Goal: Task Accomplishment & Management: Manage account settings

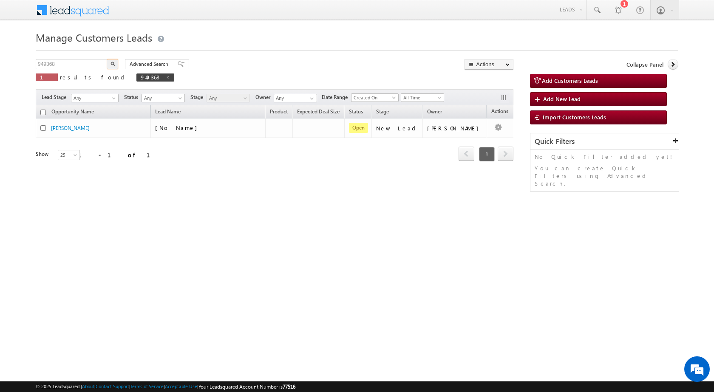
click at [13, 67] on body "Menu Rubi Yadav sitar a7@ks erve." at bounding box center [357, 120] width 714 height 241
type input "FB1001"
click at [107, 59] on button "button" at bounding box center [112, 64] width 11 height 10
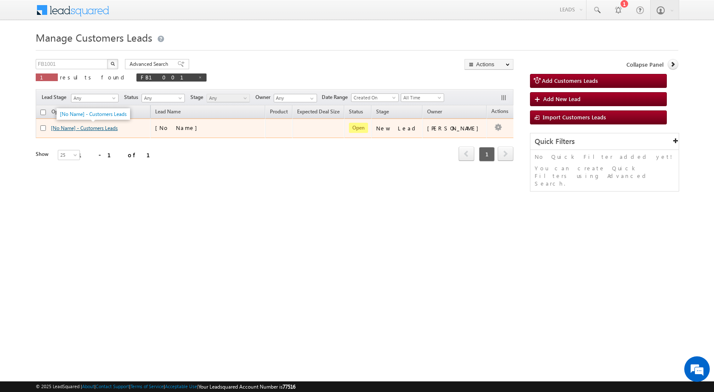
click at [93, 128] on link "[No Name] - Customers Leads" at bounding box center [84, 128] width 67 height 6
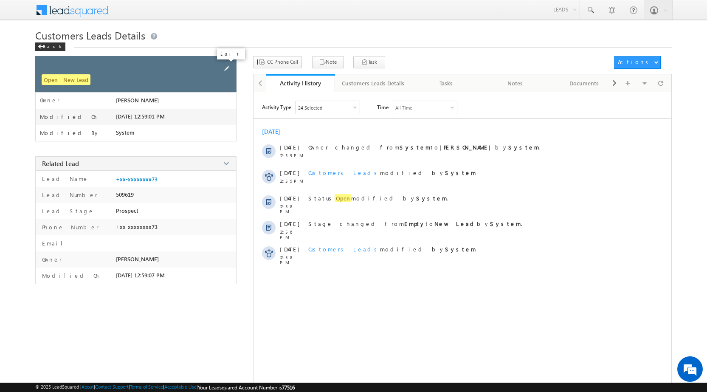
click at [227, 65] on span at bounding box center [226, 68] width 9 height 9
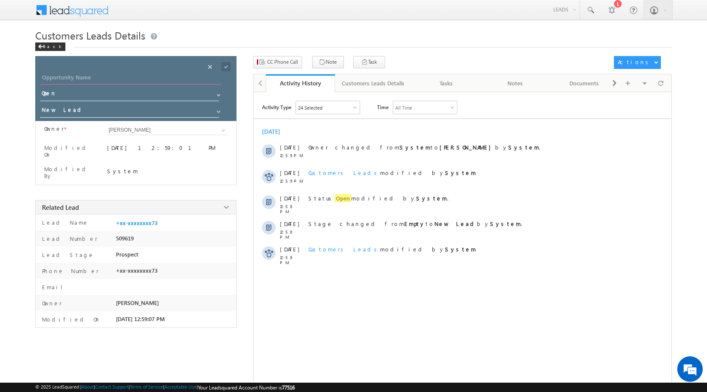
click at [134, 79] on input "Opportunity Name" at bounding box center [130, 79] width 181 height 12
paste input "Imran ahmad"
type input "[PERSON_NAME]"
click at [229, 67] on span at bounding box center [225, 66] width 9 height 9
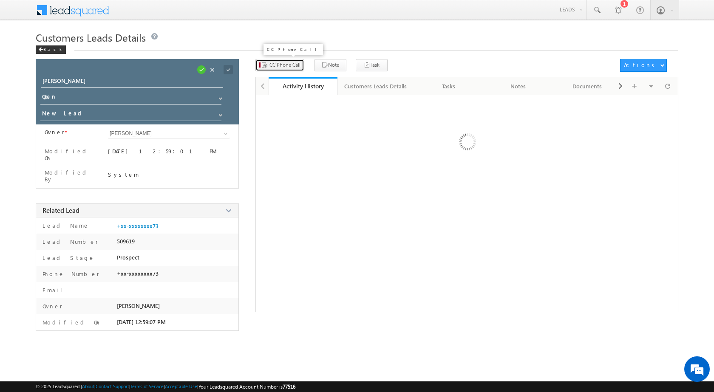
click at [280, 68] on button "CC Phone Call" at bounding box center [279, 65] width 49 height 12
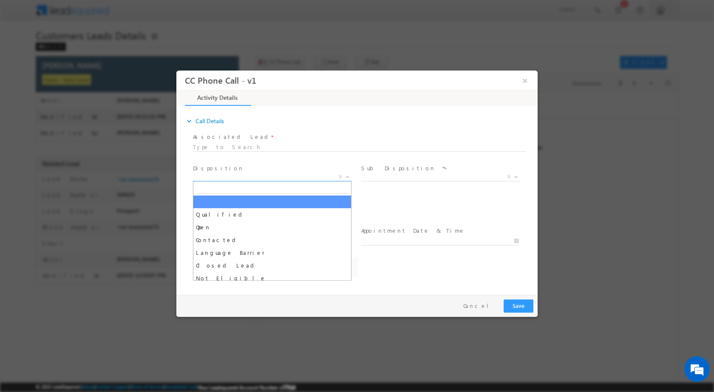
click at [347, 175] on b at bounding box center [347, 176] width 5 height 3
select select "Rose.Shyse+sgrl@leadsquared.com"
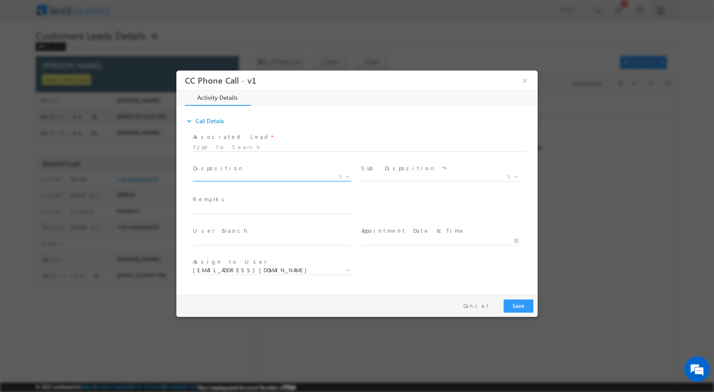
click at [347, 177] on b at bounding box center [347, 176] width 5 height 3
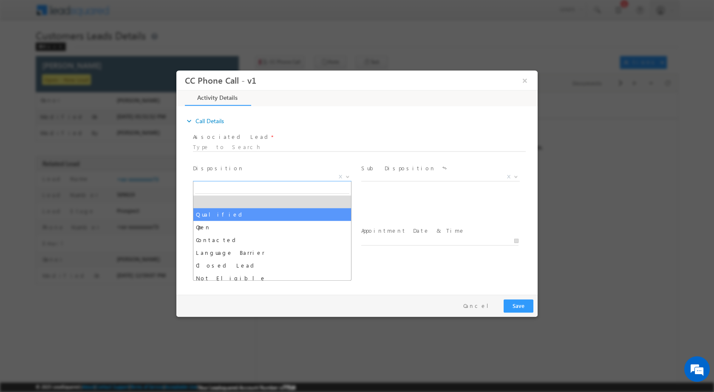
select select "Qualified"
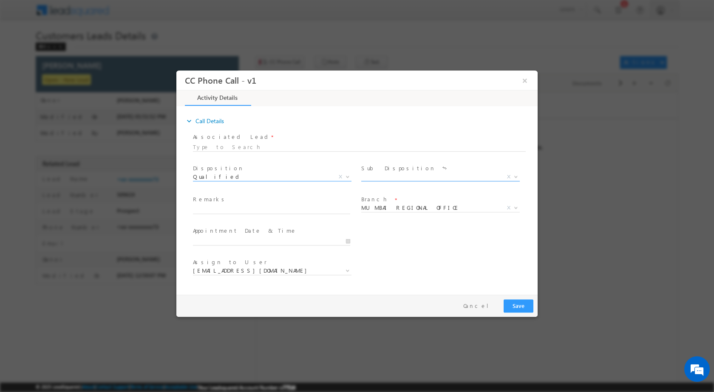
click at [510, 176] on span "X" at bounding box center [508, 176] width 3 height 8
click at [518, 179] on span at bounding box center [515, 176] width 8 height 11
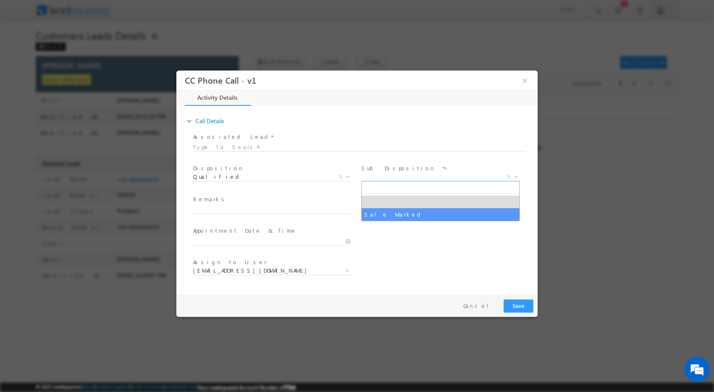
select select "Sale Marked"
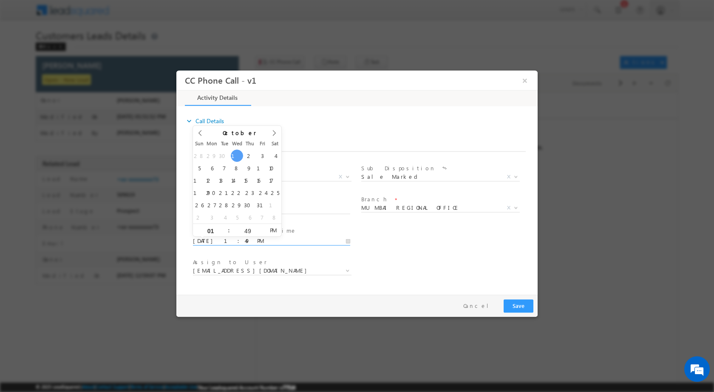
click at [344, 240] on input "10/01/2025 1:49 PM" at bounding box center [271, 241] width 157 height 8
type input "10/03/2025 1:49 PM"
type input "11"
type input "10/03/2025 11:49 PM"
click at [250, 230] on input "49" at bounding box center [247, 231] width 35 height 6
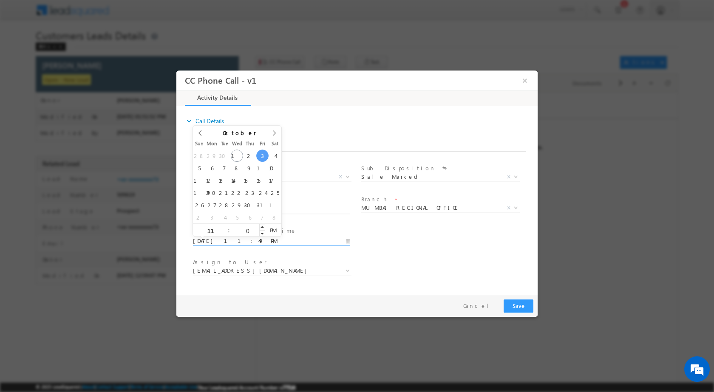
type input "00"
type input "10/03/2025 11:00 AM"
click at [274, 232] on span "PM" at bounding box center [273, 229] width 16 height 13
click at [438, 251] on div "User Branch * Appointment Date & Time * 10/03/2025 11:00 AM" at bounding box center [364, 239] width 346 height 31
click at [348, 268] on b at bounding box center [347, 269] width 5 height 3
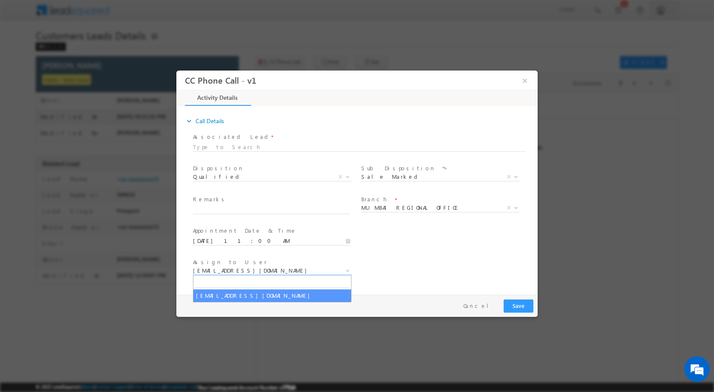
type input "praveen.bhati@sgrlimited.in"
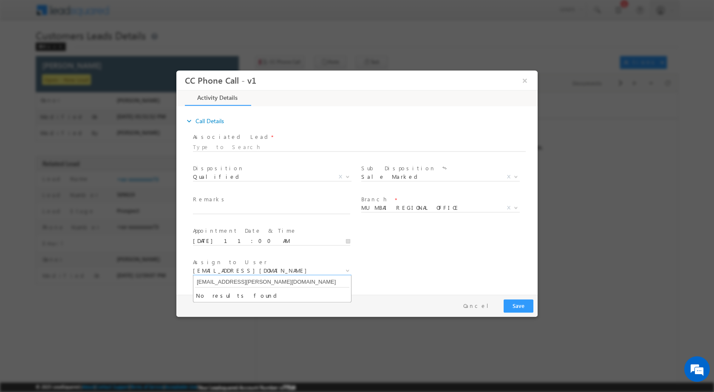
click at [267, 282] on input "praveen.bhati@sgrlimited.in" at bounding box center [272, 282] width 154 height 11
click at [435, 268] on div "Assign to User * Rose.Shyse+sgrl@leadsquared.com Rose.Shyse+sgrl@leadsquared.com" at bounding box center [364, 271] width 346 height 31
click at [264, 208] on input "text" at bounding box center [271, 209] width 157 height 8
paste input "01/10-Customer name is Imran ahmad Customer age is 40 yrs loan Type is Construc…"
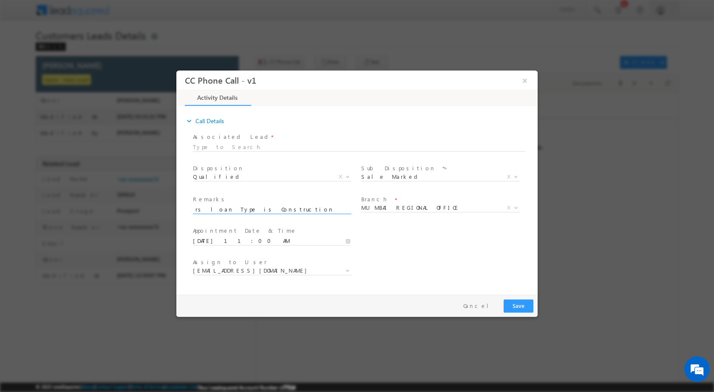
type input "01/10-Customer name is Imran ahmad Customer age is 40 yrs loan Type is Construc…"
click at [517, 302] on button "Save" at bounding box center [518, 305] width 30 height 13
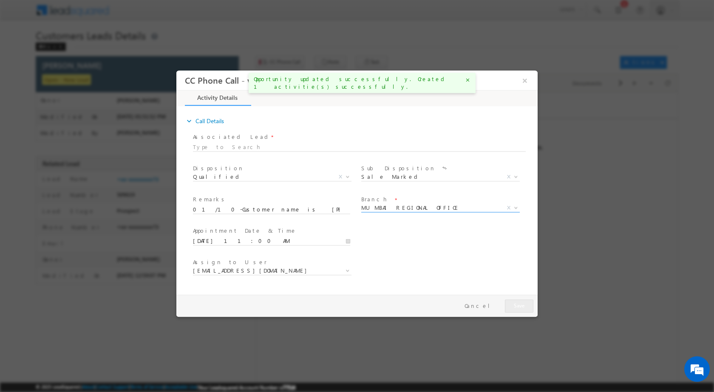
select select
click at [510, 210] on span "X" at bounding box center [508, 207] width 3 height 8
select select
click at [511, 208] on span at bounding box center [515, 207] width 8 height 11
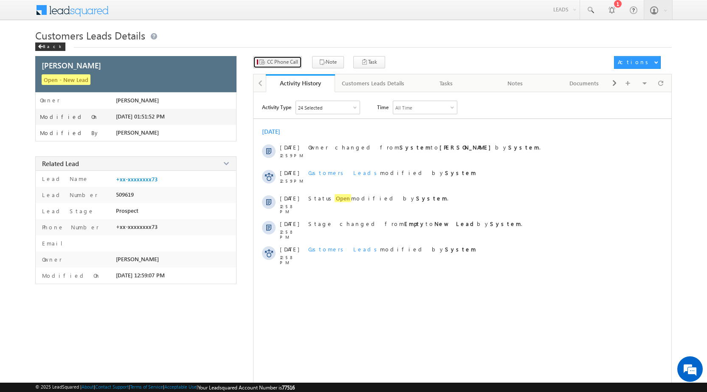
click at [285, 62] on span "CC Phone Call" at bounding box center [282, 62] width 31 height 8
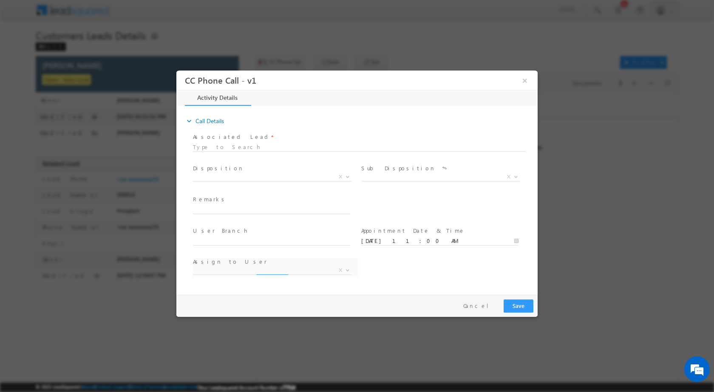
click at [512, 235] on div "10/03/2025 11:00 AM" at bounding box center [443, 240] width 165 height 10
select select "Rose.Shyse+sgrl@leadsquared.com"
click at [513, 239] on input "10/03/2025 11:00 AM" at bounding box center [439, 241] width 157 height 8
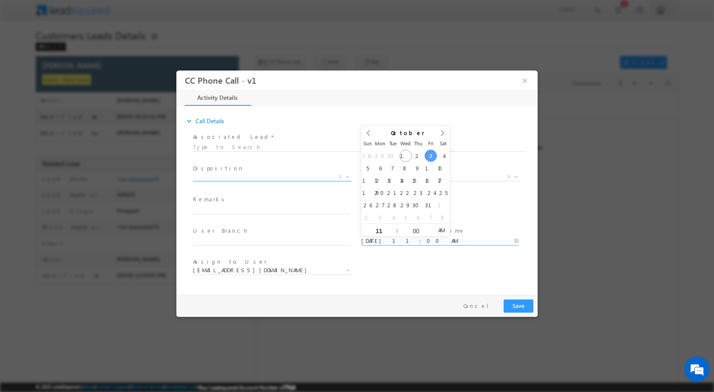
click at [345, 172] on span at bounding box center [346, 176] width 8 height 11
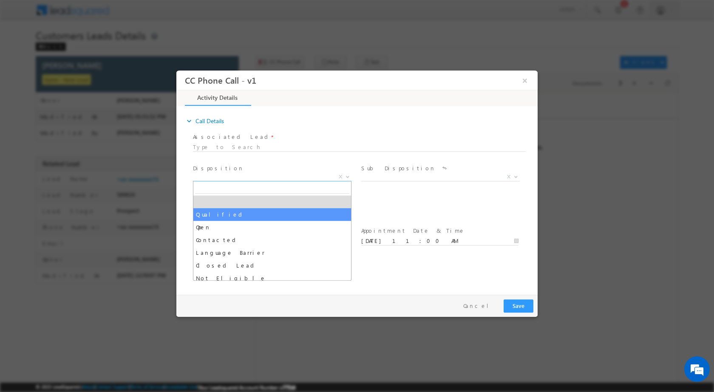
select select "Qualified"
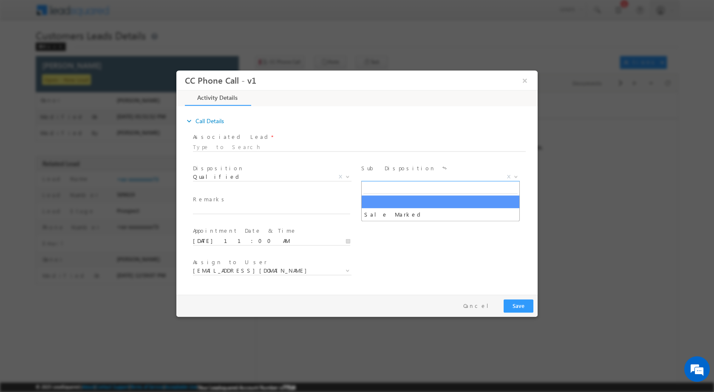
click at [518, 176] on b at bounding box center [515, 176] width 5 height 3
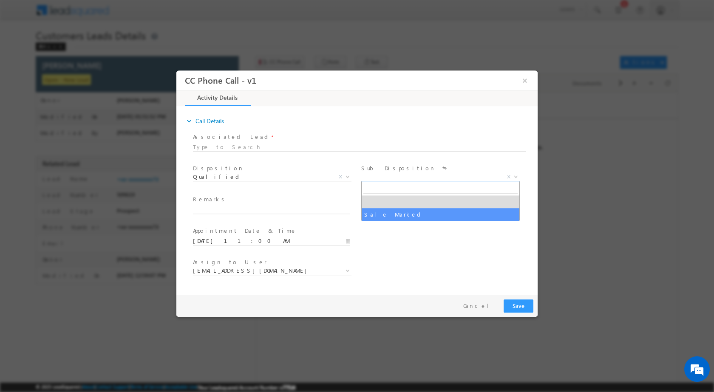
select select "Sale Marked"
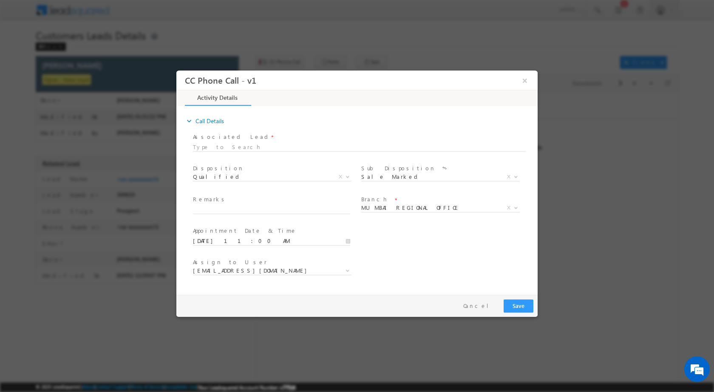
click at [353, 241] on div "10/03/2025 11:00 AM" at bounding box center [275, 240] width 165 height 10
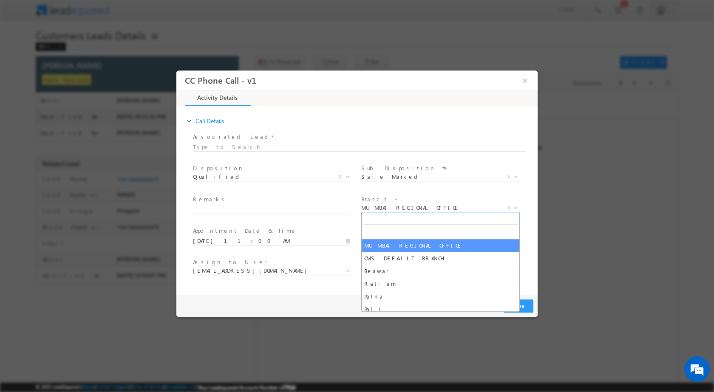
drag, startPoint x: 519, startPoint y: 202, endPoint x: 516, endPoint y: 207, distance: 6.1
click at [519, 203] on span at bounding box center [515, 207] width 8 height 11
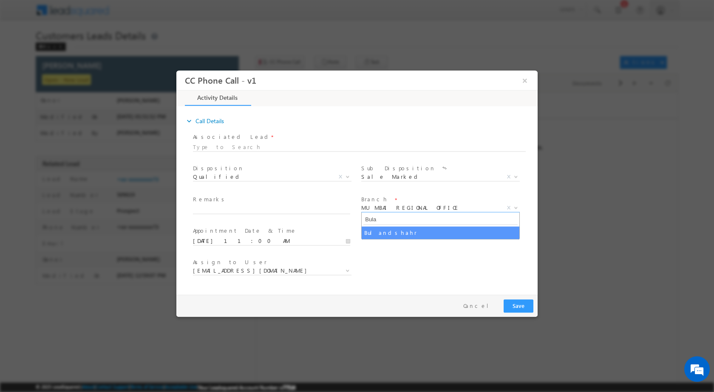
type input "Bula"
select select "Bulandshahr"
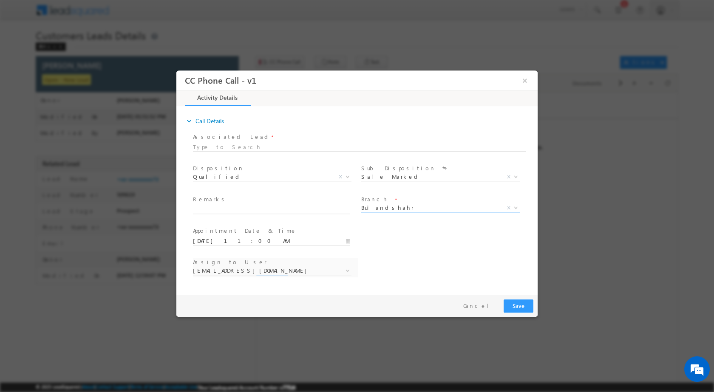
select select "sachin.kumar2@sgrlimited.in"
click at [347, 270] on b at bounding box center [347, 269] width 5 height 3
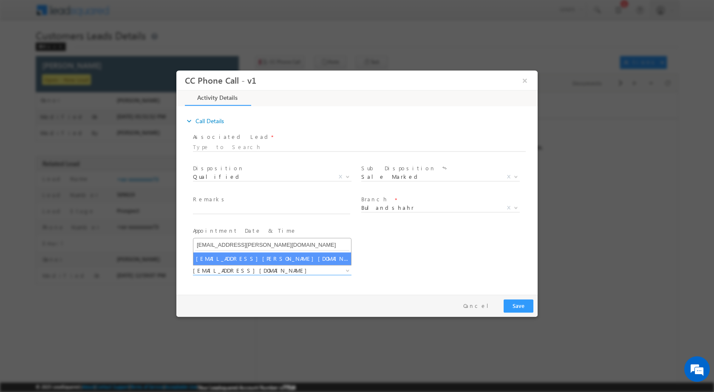
type input "praveen.bhati@sgrlimited.in"
select select "praveen.bhati@sgrlimited.in"
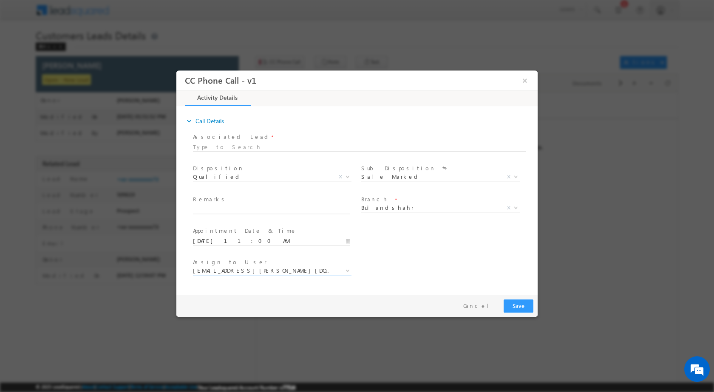
click at [220, 214] on span at bounding box center [271, 217] width 157 height 9
click at [223, 206] on input "text" at bounding box center [271, 209] width 157 height 8
paste input "01/10-Customer name is Imran ahmad Customer age is 40 yrs loan Type is Construc…"
type input "01/10-Customer name is Imran ahmad Customer age is 40 yrs loan Type is Construc…"
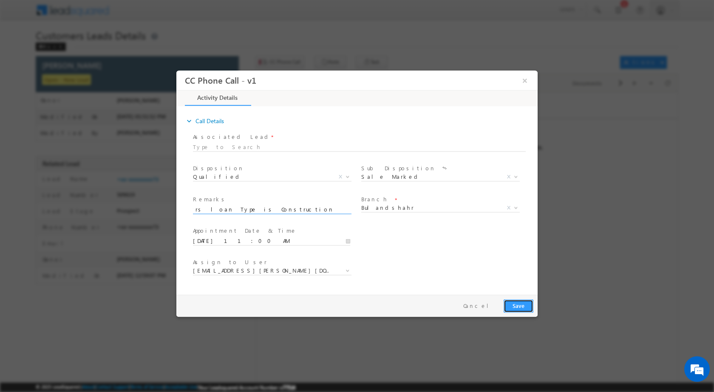
click at [517, 302] on button "Save" at bounding box center [518, 305] width 30 height 13
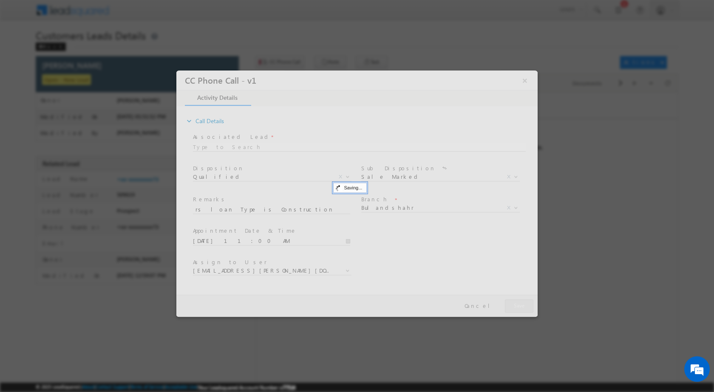
scroll to position [0, 0]
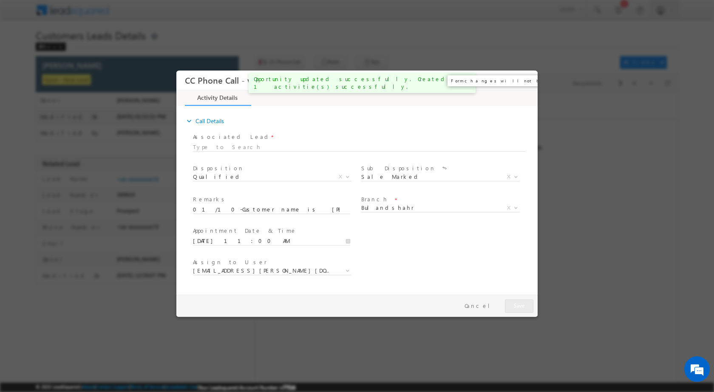
click at [524, 81] on button "×" at bounding box center [524, 80] width 14 height 16
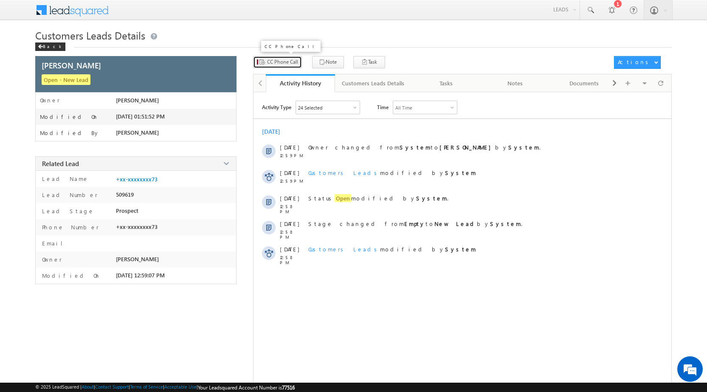
click at [285, 62] on span "CC Phone Call" at bounding box center [282, 62] width 31 height 8
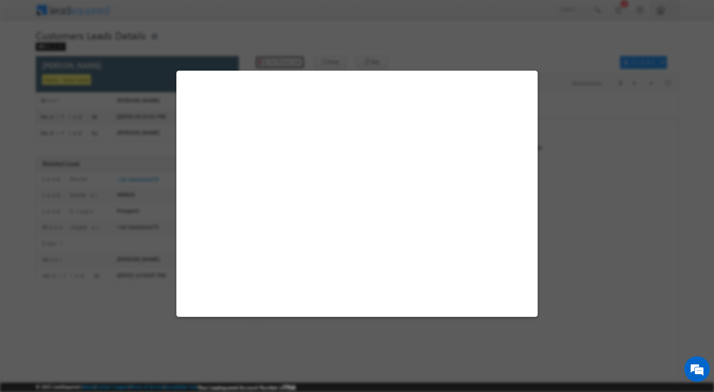
select select "Bulandshahr"
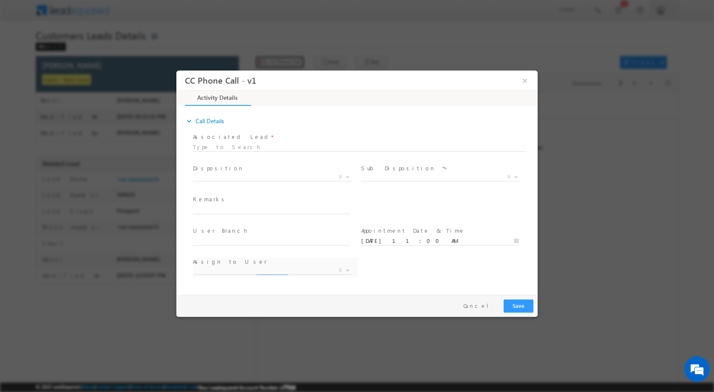
select select "sachin.kumar2@sgrlimited.in"
click at [523, 82] on button "×" at bounding box center [524, 80] width 14 height 16
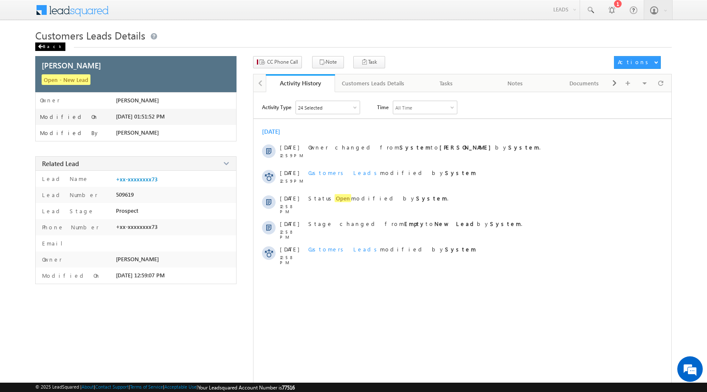
click at [50, 45] on div "Back" at bounding box center [50, 46] width 30 height 8
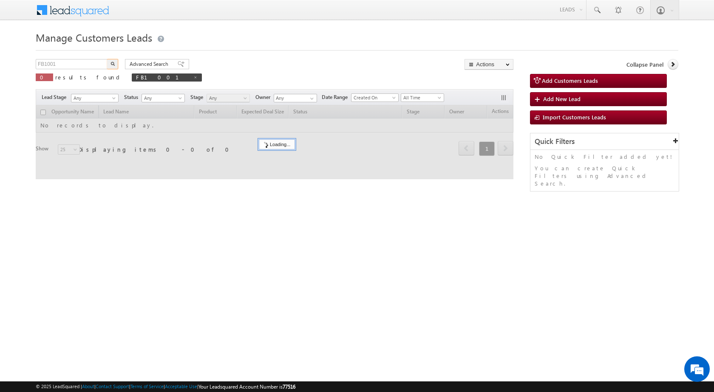
click at [11, 70] on body "Menu Rubi Yadav sitar a7@ks erve." at bounding box center [357, 120] width 714 height 241
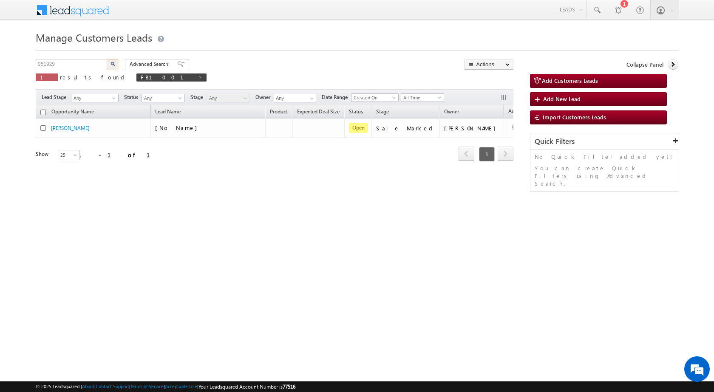
type input "951929"
click at [114, 64] on img "button" at bounding box center [112, 64] width 4 height 4
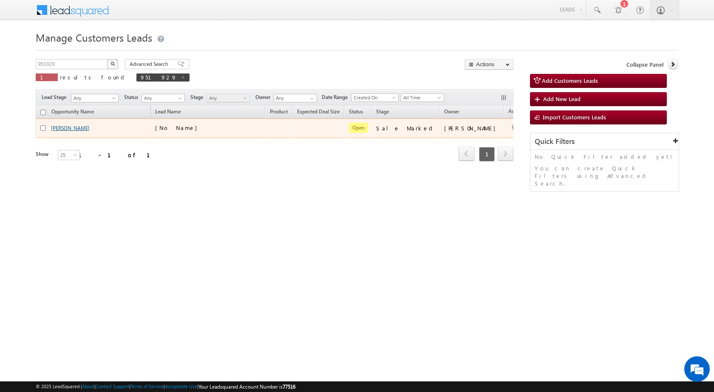
click at [68, 127] on link "Imran ahmad" at bounding box center [70, 128] width 39 height 6
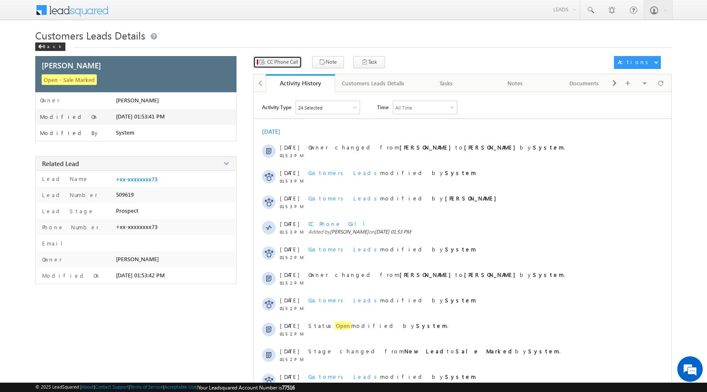
click at [285, 66] on button "CC Phone Call" at bounding box center [277, 62] width 49 height 12
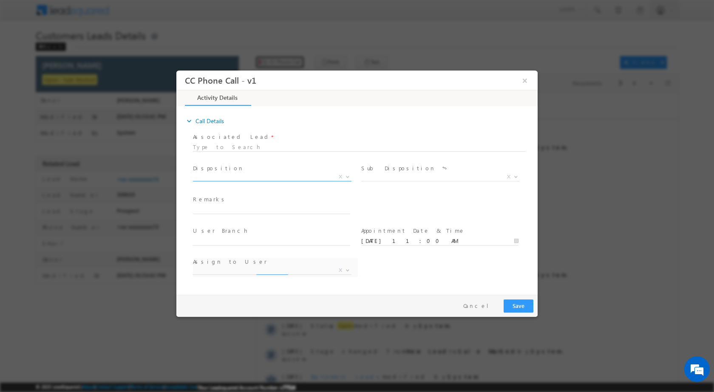
select select "sachin.kumar2@sgrlimited.in"
click at [340, 174] on span "X" at bounding box center [340, 176] width 3 height 8
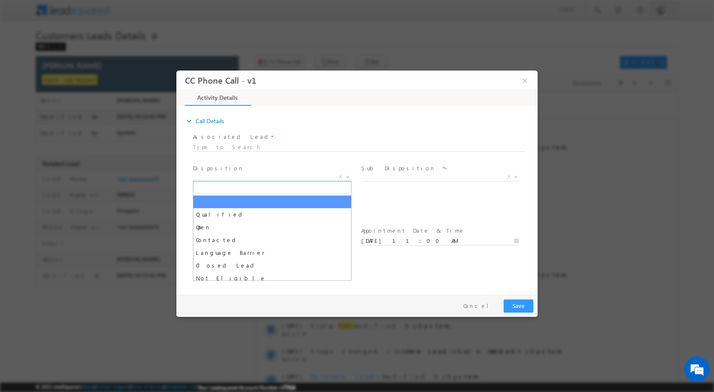
click at [350, 175] on b at bounding box center [347, 176] width 5 height 3
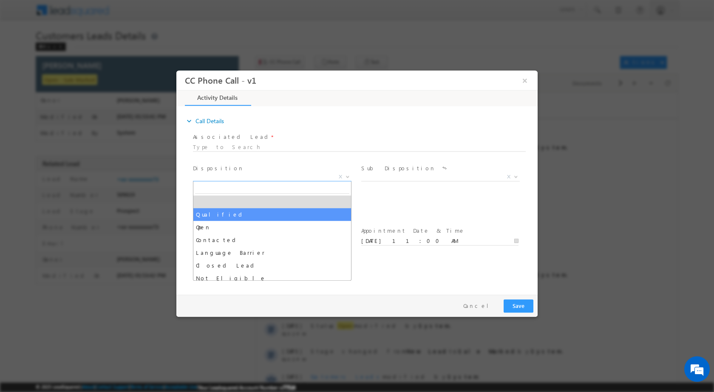
select select "Qualified"
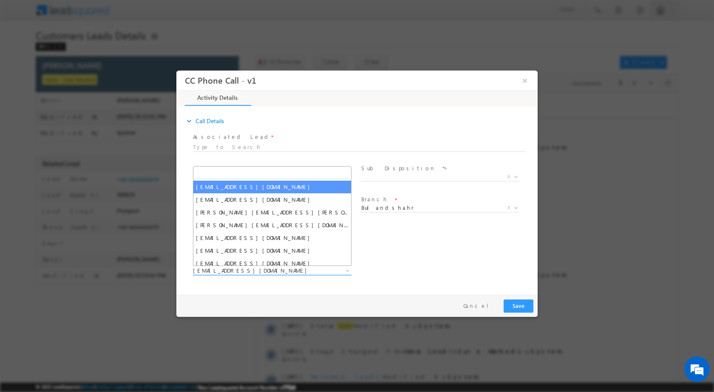
click at [347, 273] on span at bounding box center [346, 270] width 8 height 11
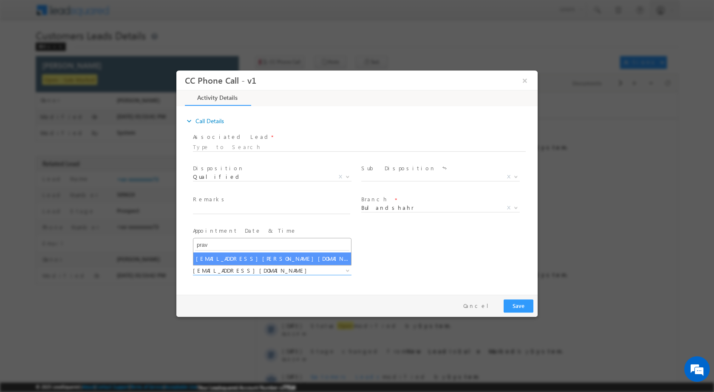
type input "prav"
select select "praveen.bhati@sgrlimited.in"
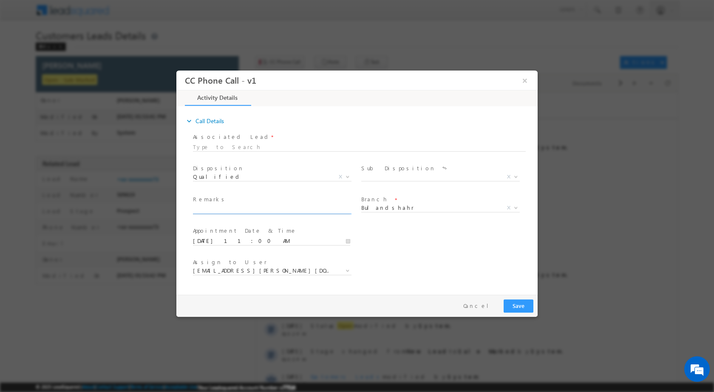
click at [287, 212] on input "text" at bounding box center [271, 209] width 157 height 8
paste input "01/10-Customer name is Imran ahmad Customer age is 40 yrs loan Type is Construc…"
type input "01/10-Customer name is Imran ahmad Customer age is 40 yrs loan Type is Construc…"
click at [517, 177] on span at bounding box center [515, 176] width 8 height 11
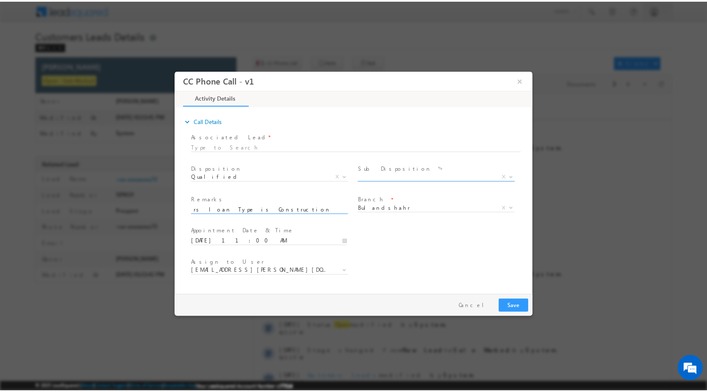
scroll to position [0, 0]
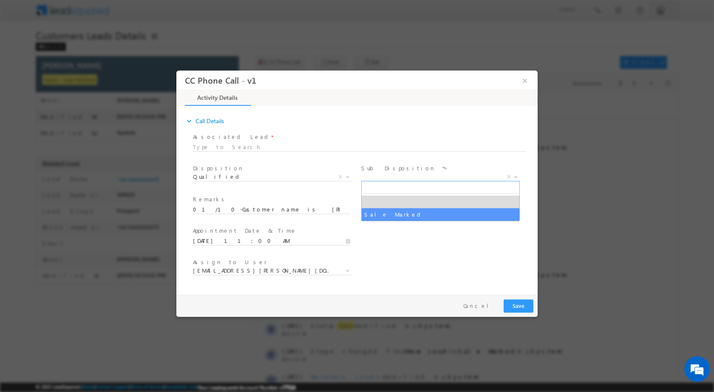
select select "Sale Marked"
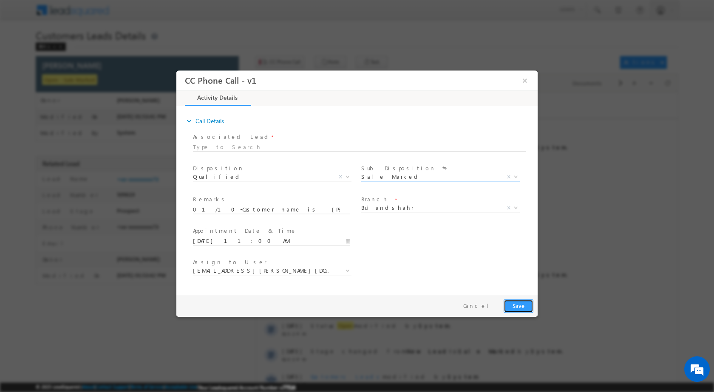
click at [524, 304] on button "Save" at bounding box center [518, 305] width 30 height 13
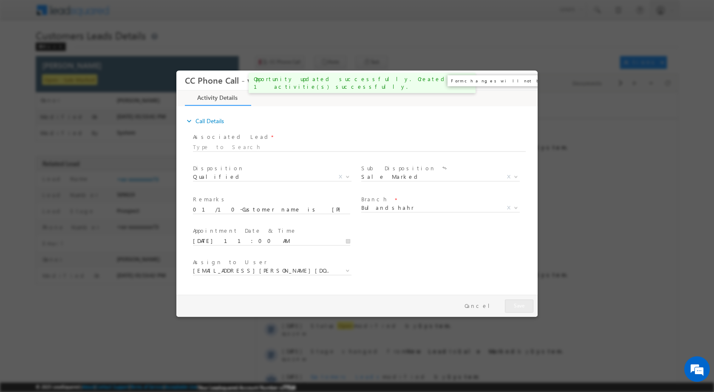
click at [526, 81] on button "×" at bounding box center [524, 80] width 14 height 16
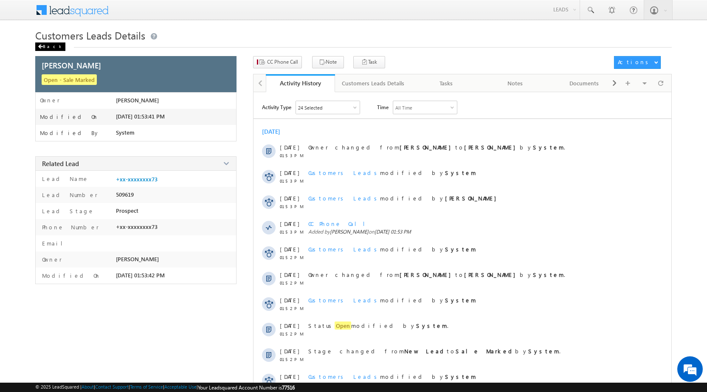
click at [46, 44] on div "Back" at bounding box center [50, 46] width 30 height 8
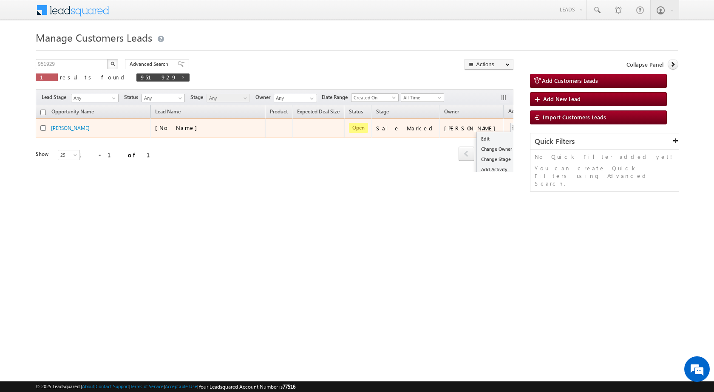
click at [508, 125] on div "Edit Change Owner Change Stage Add Activity Add Task Delete" at bounding box center [515, 128] width 14 height 11
click at [511, 128] on button "button" at bounding box center [515, 128] width 8 height 8
click at [477, 135] on link "Edit" at bounding box center [498, 139] width 42 height 10
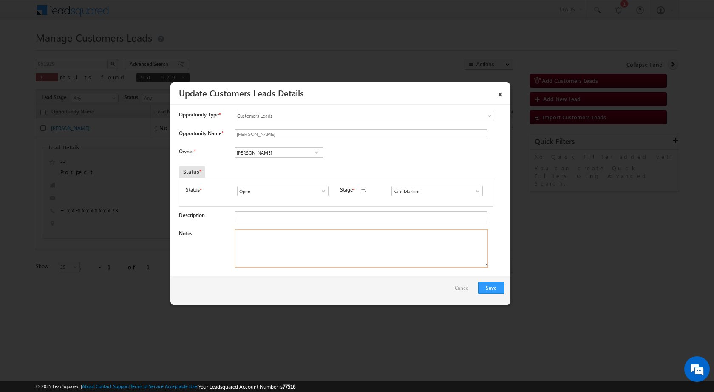
click at [304, 236] on textarea "Notes" at bounding box center [360, 248] width 253 height 38
paste textarea "01/10-Customer name is [PERSON_NAME] Customer age is [DEMOGRAPHIC_DATA] yrs loa…"
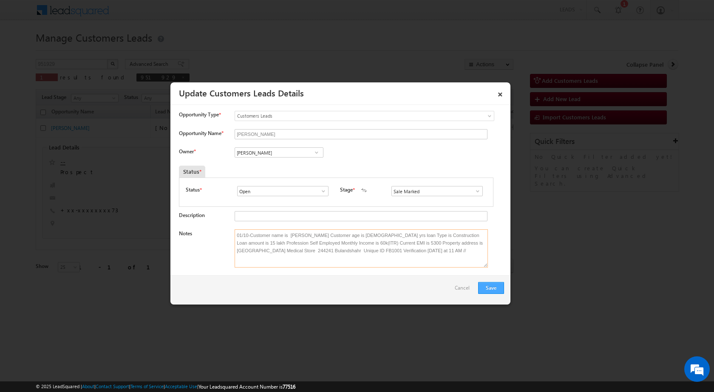
type textarea "01/10-Customer name is [PERSON_NAME] Customer age is [DEMOGRAPHIC_DATA] yrs loa…"
click at [497, 293] on button "Save" at bounding box center [491, 288] width 26 height 12
